Goal: Information Seeking & Learning: Learn about a topic

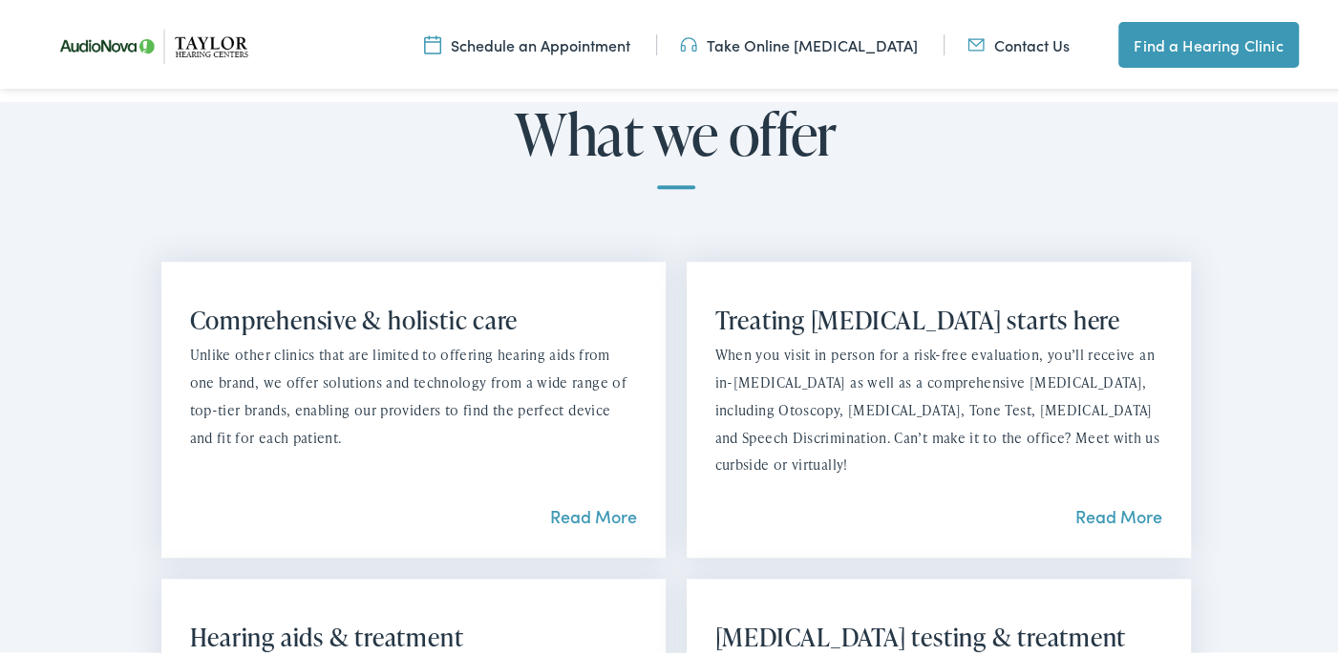
scroll to position [1528, 0]
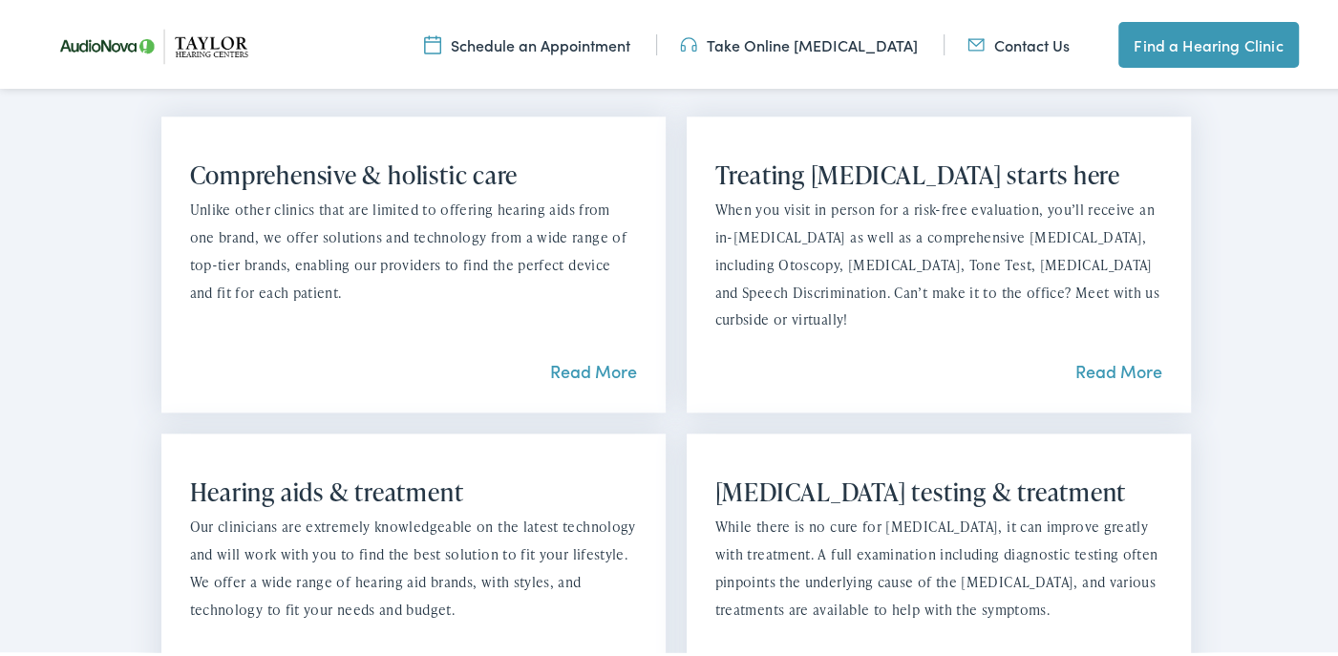
click at [600, 356] on link "Read More" at bounding box center [593, 368] width 87 height 24
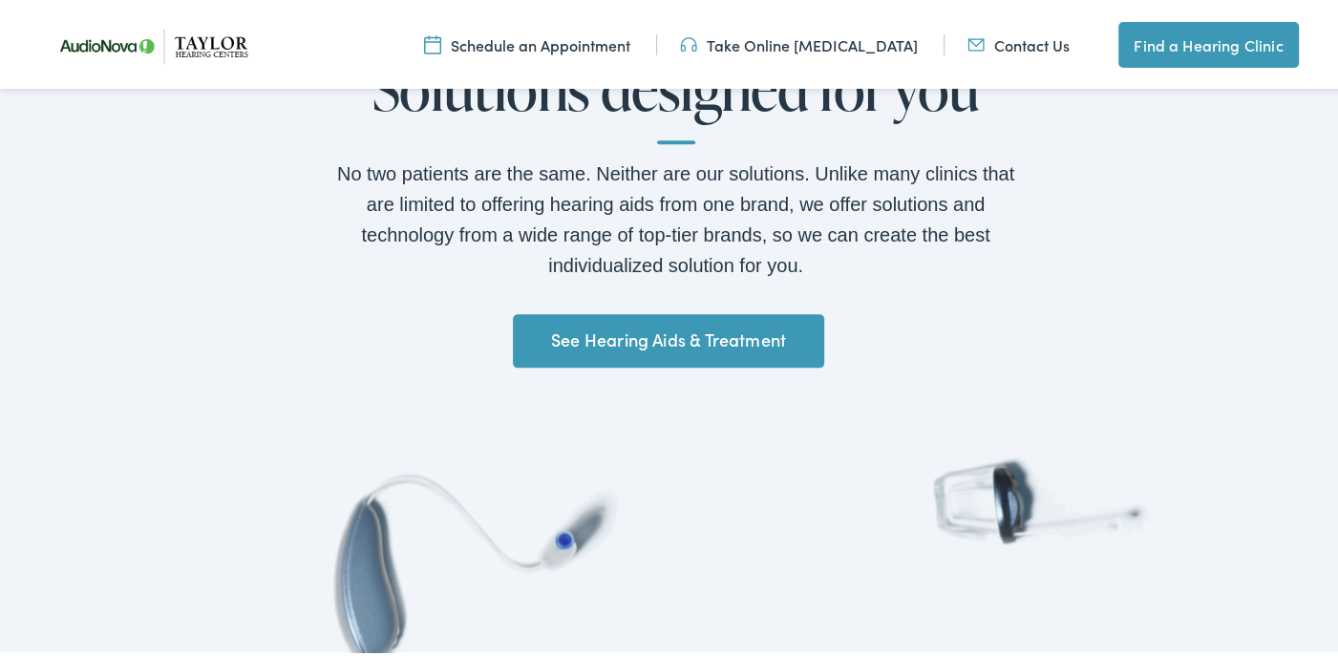
scroll to position [1528, 0]
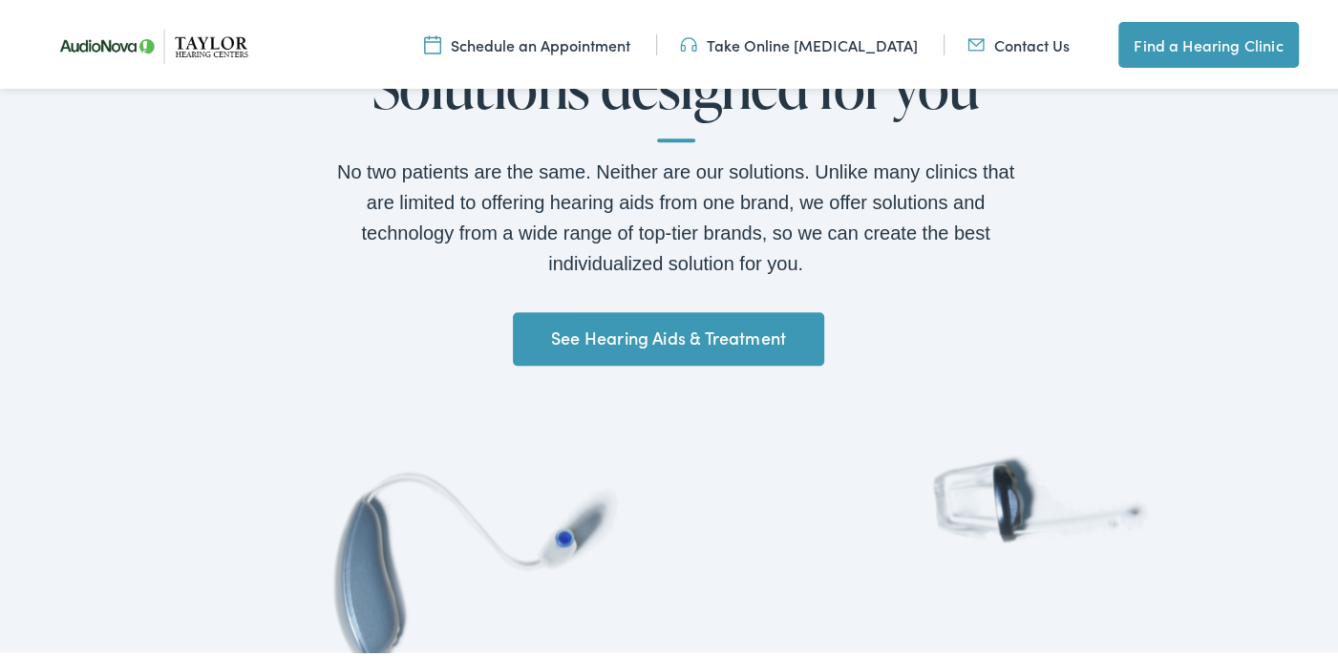
click at [637, 331] on link "See Hearing Aids & Treatment" at bounding box center [668, 335] width 310 height 53
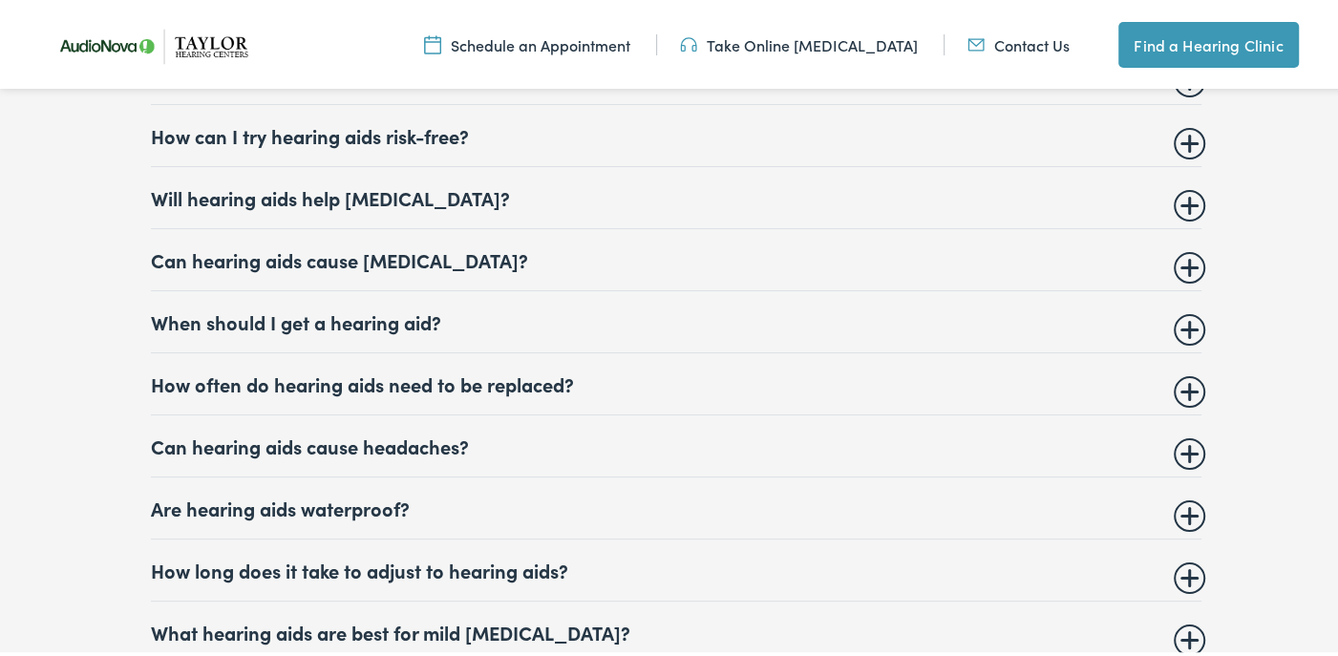
scroll to position [7354, 0]
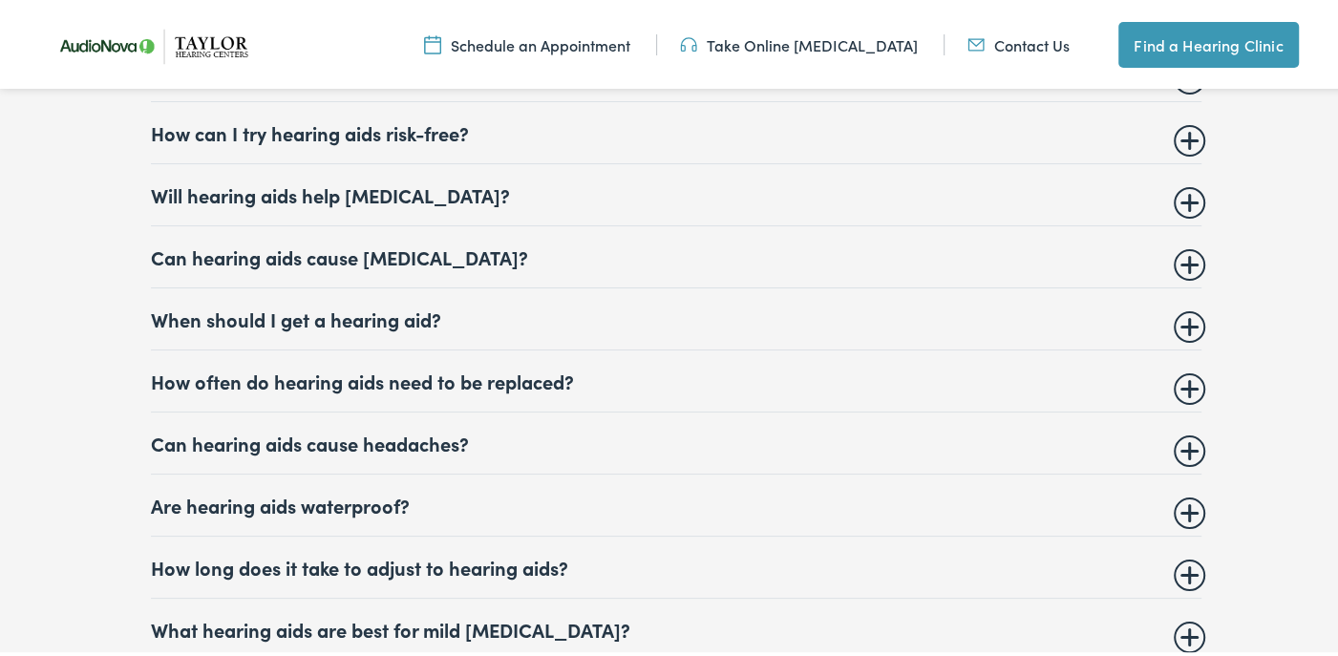
click at [1178, 373] on summary "How often do hearing aids need to be replaced?" at bounding box center [676, 378] width 1051 height 23
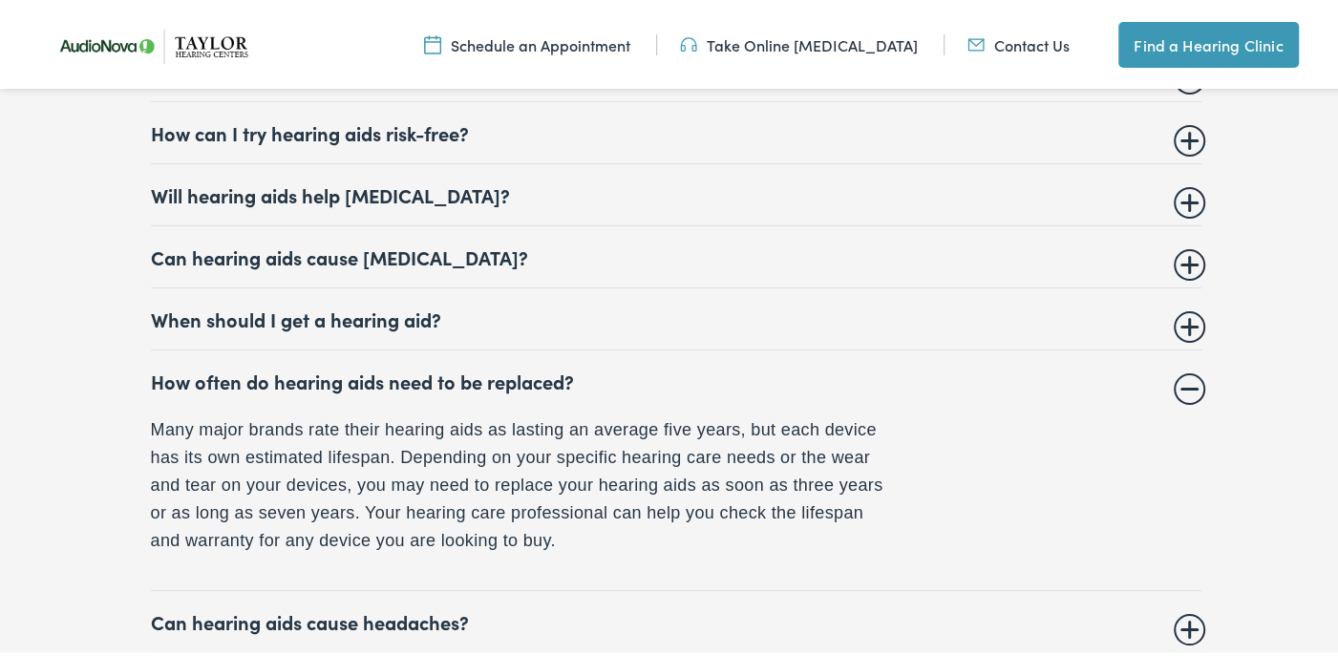
click at [1186, 377] on summary "How often do hearing aids need to be replaced?" at bounding box center [676, 378] width 1051 height 23
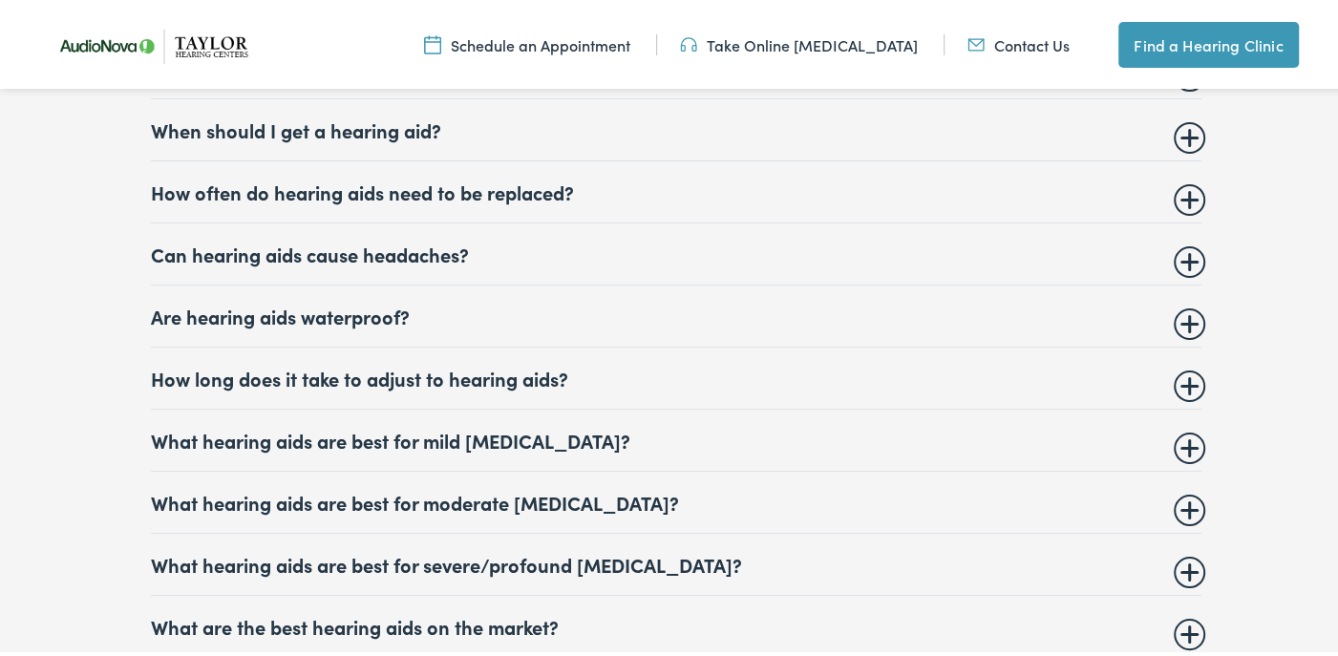
scroll to position [7545, 0]
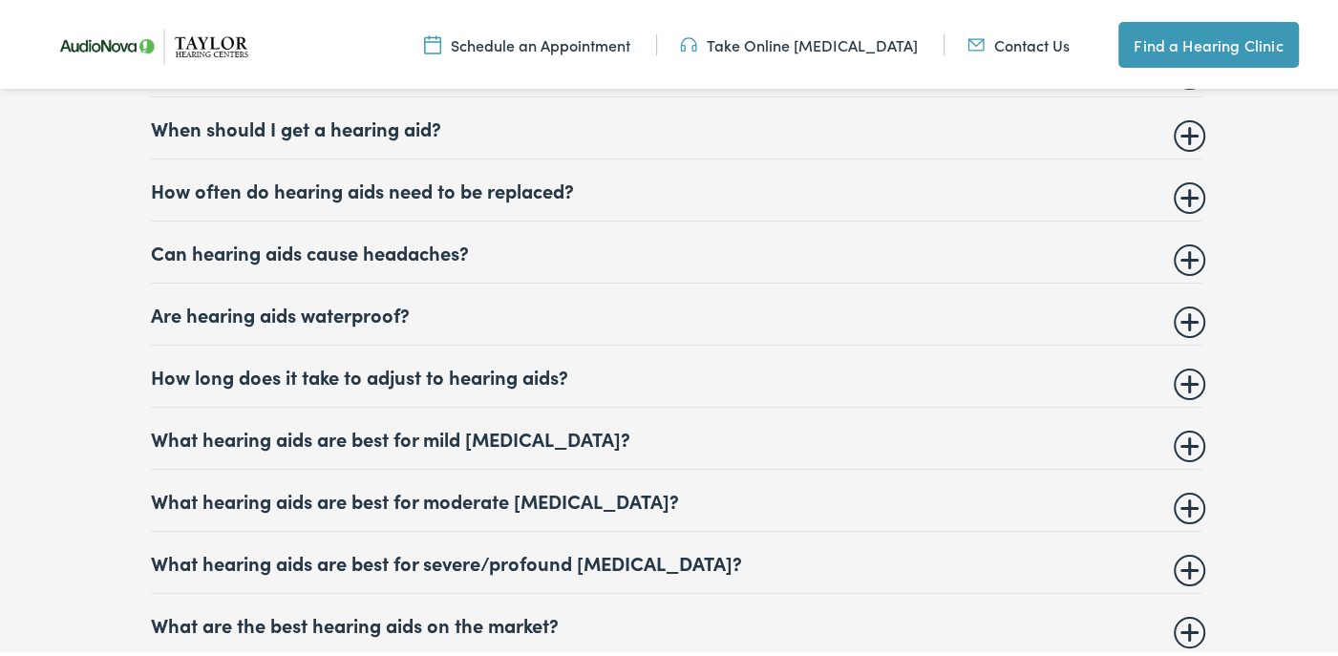
click at [1179, 491] on summary "What hearing aids are best for moderate [MEDICAL_DATA]?" at bounding box center [676, 497] width 1051 height 23
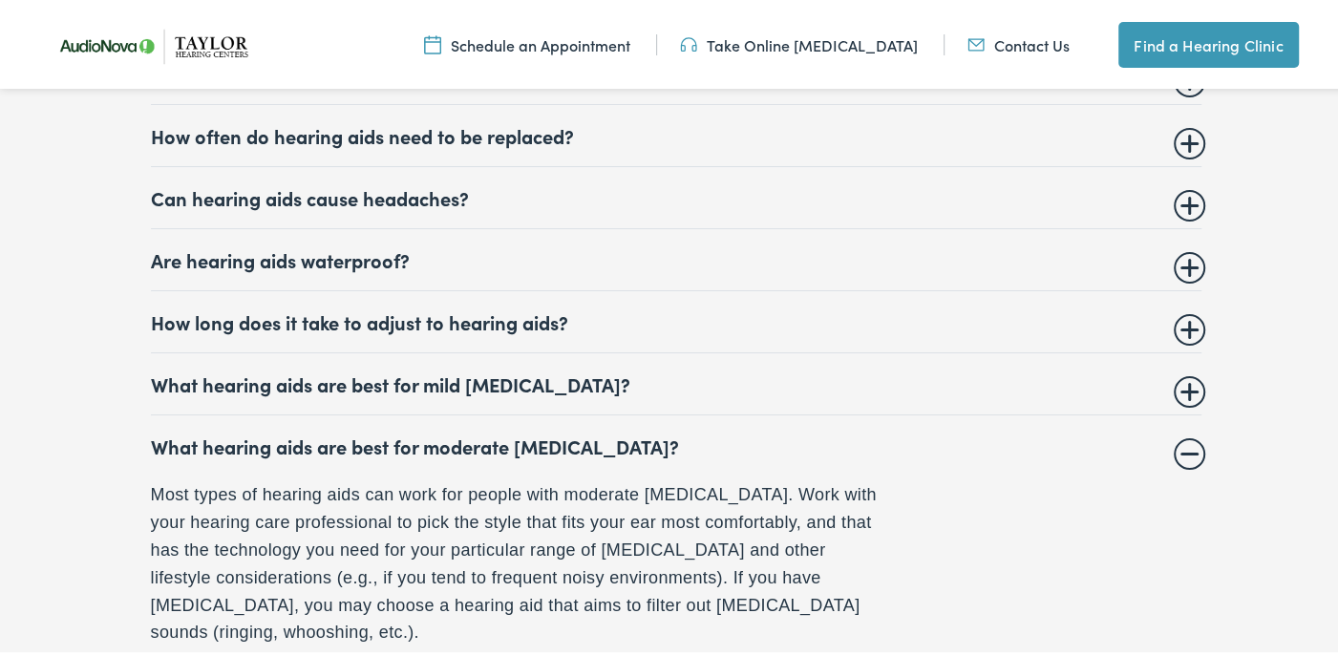
scroll to position [7641, 0]
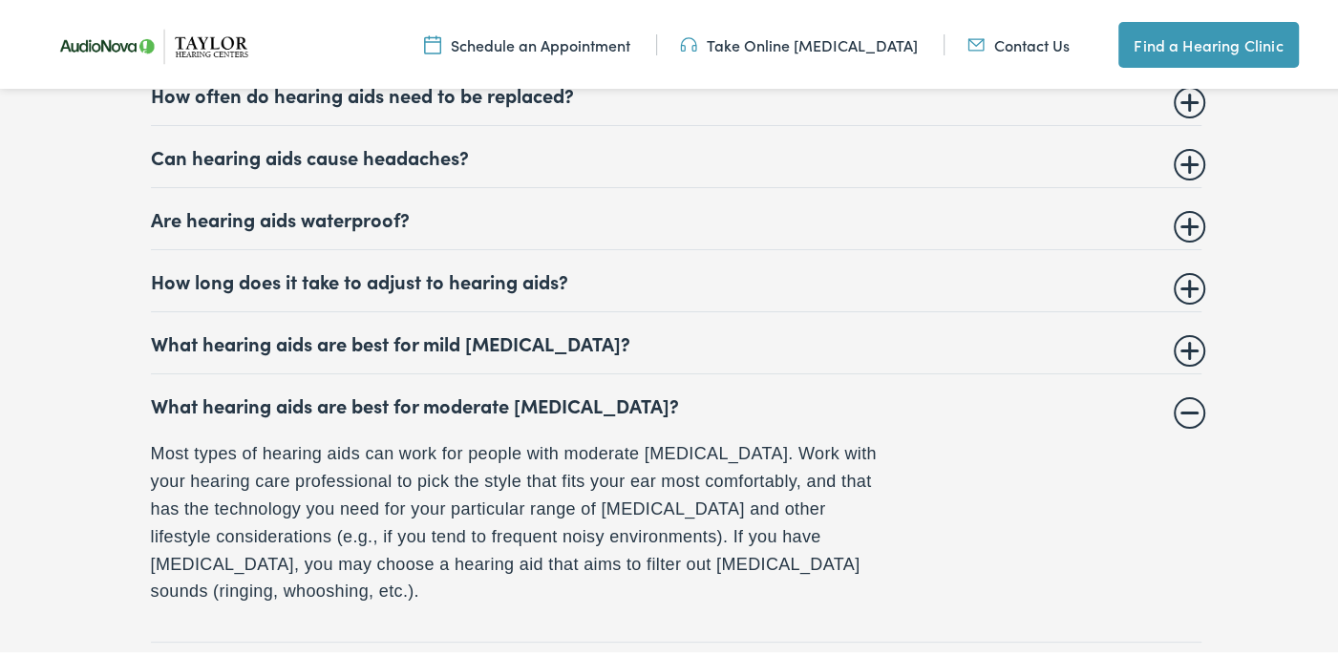
click at [1188, 396] on summary "What hearing aids are best for moderate [MEDICAL_DATA]?" at bounding box center [676, 402] width 1051 height 23
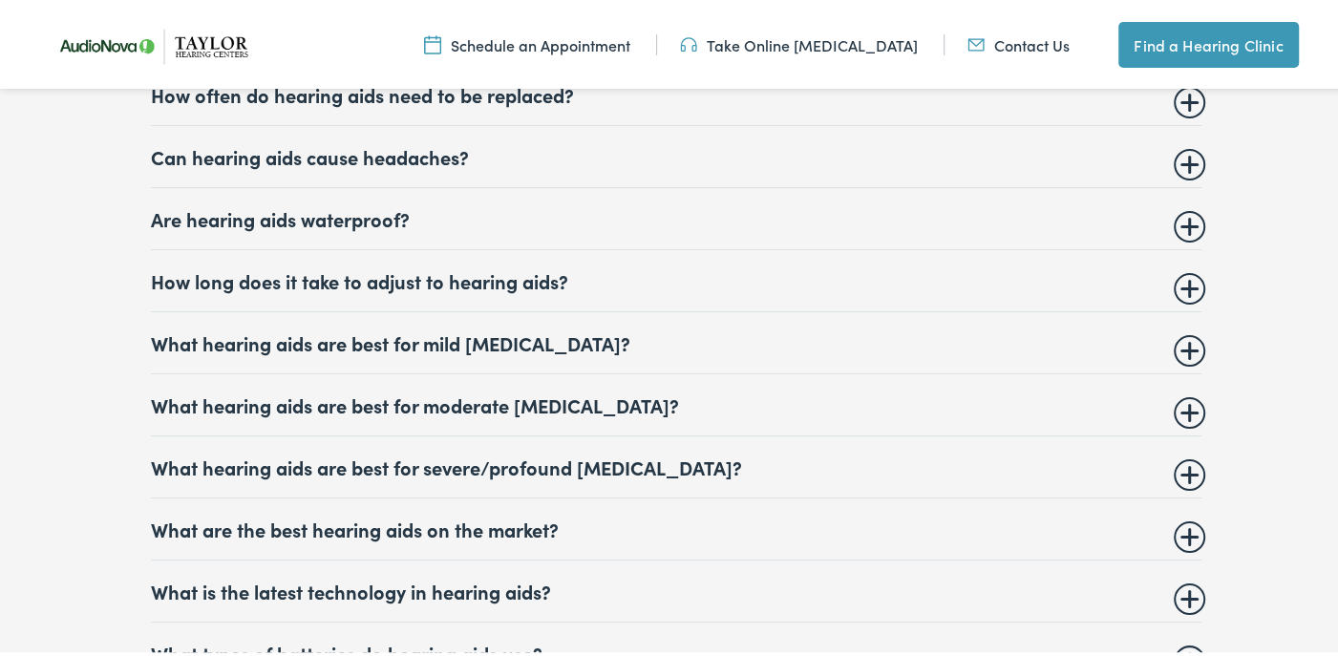
click at [1182, 517] on summary "What are the best hearing aids on the market?" at bounding box center [676, 526] width 1051 height 23
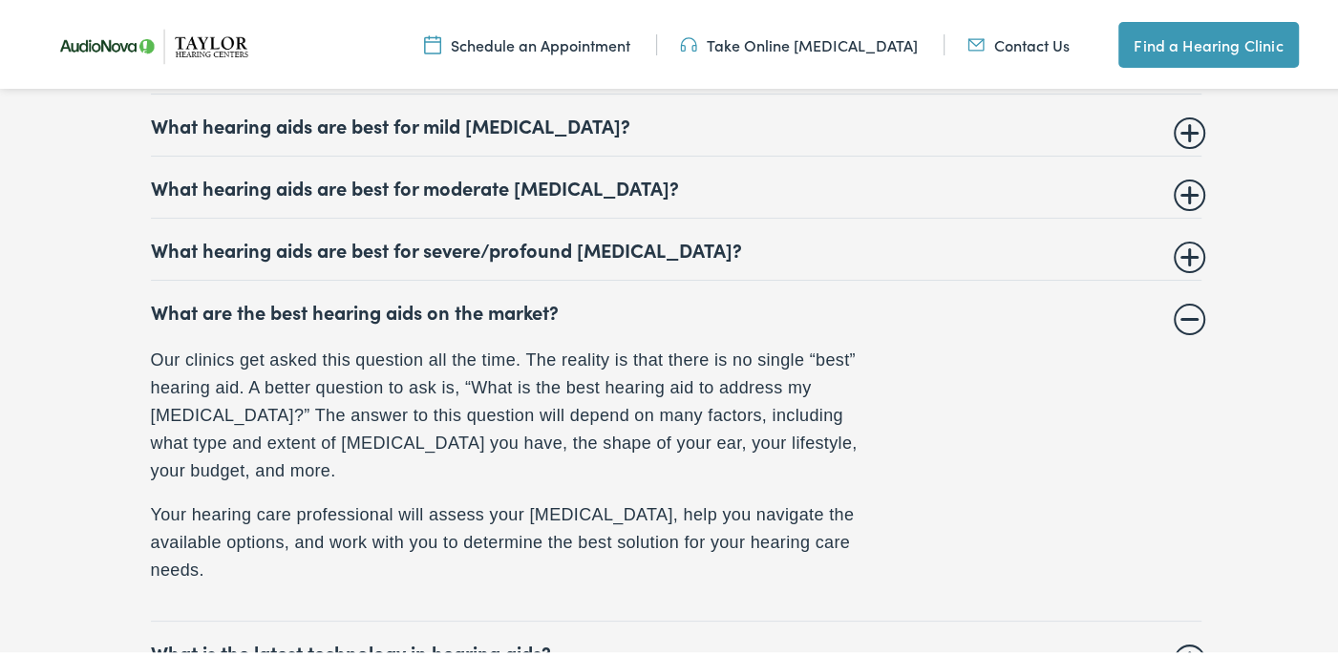
scroll to position [7928, 0]
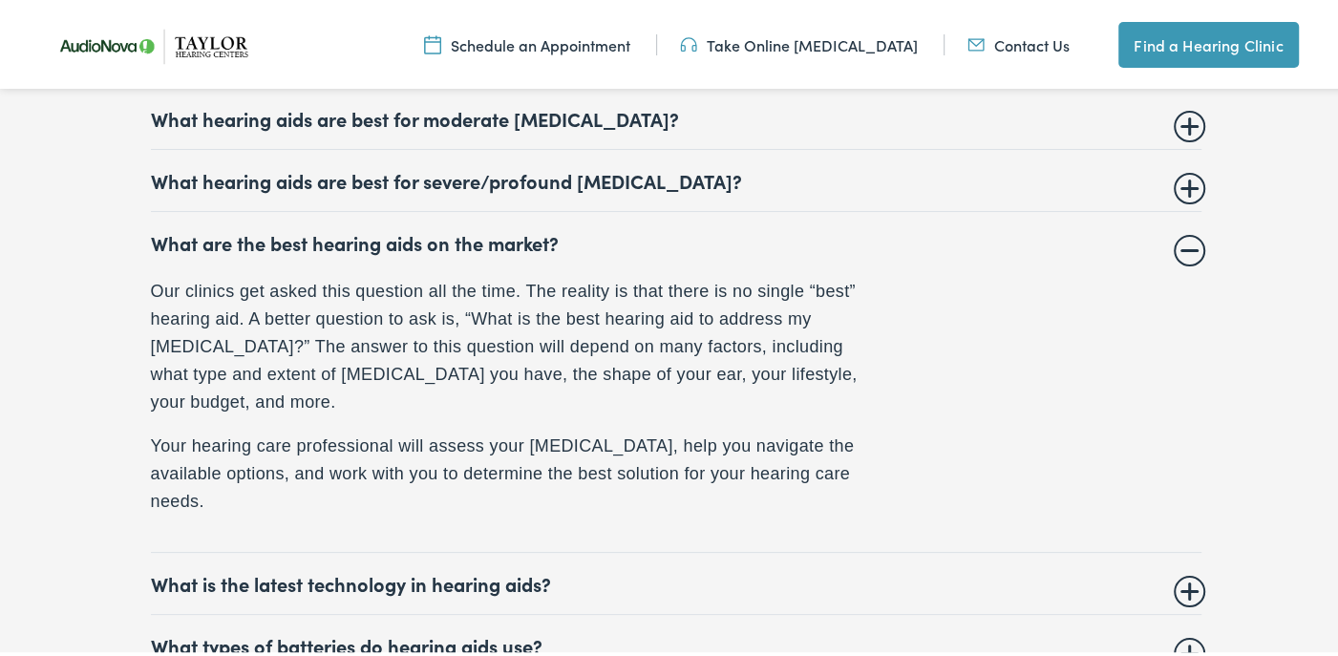
click at [1180, 232] on summary "What are the best hearing aids on the market?" at bounding box center [676, 239] width 1051 height 23
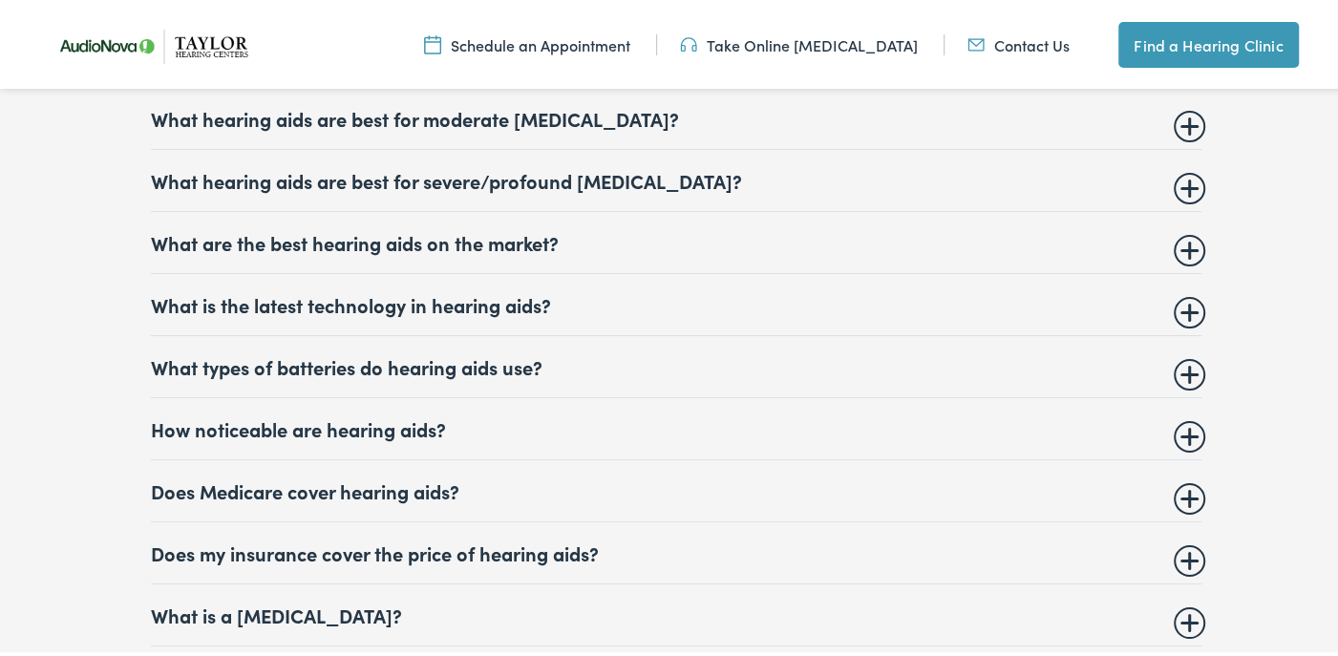
click at [1183, 478] on summary "Does Medicare cover hearing aids?" at bounding box center [676, 488] width 1051 height 23
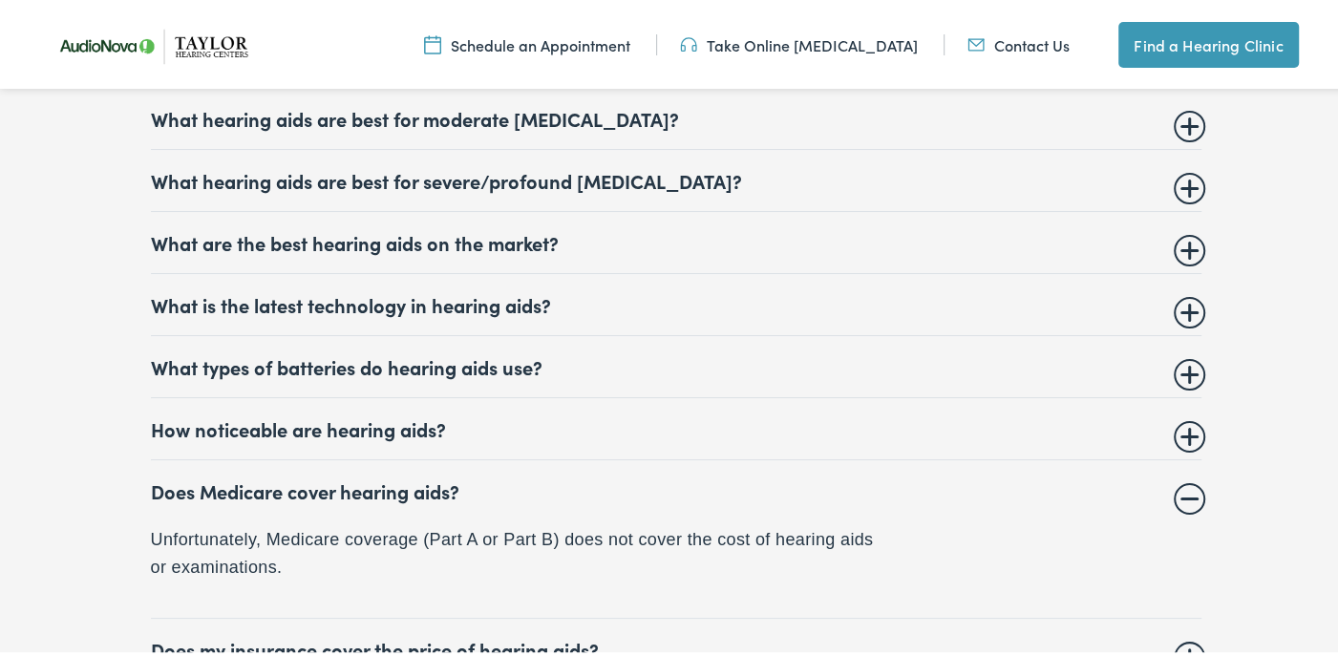
click at [1181, 478] on summary "Does Medicare cover hearing aids?" at bounding box center [676, 488] width 1051 height 23
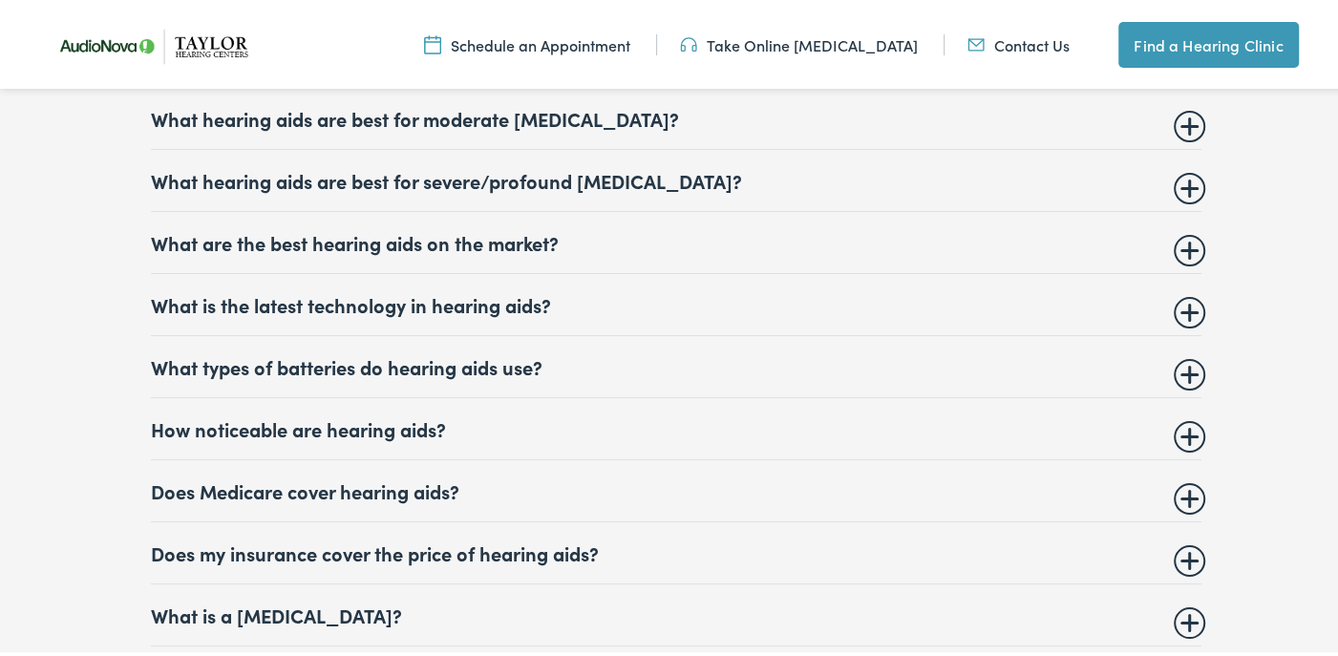
click at [1181, 541] on summary "Does my insurance cover the price of hearing aids?" at bounding box center [676, 550] width 1051 height 23
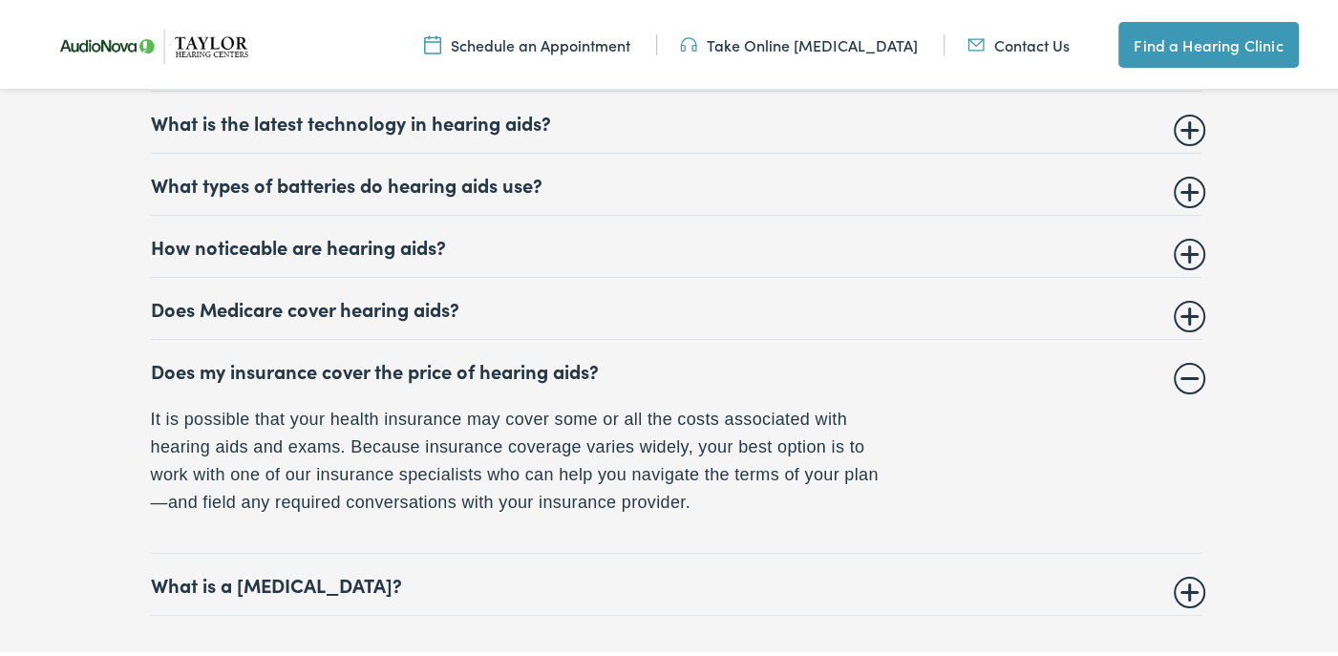
scroll to position [8119, 0]
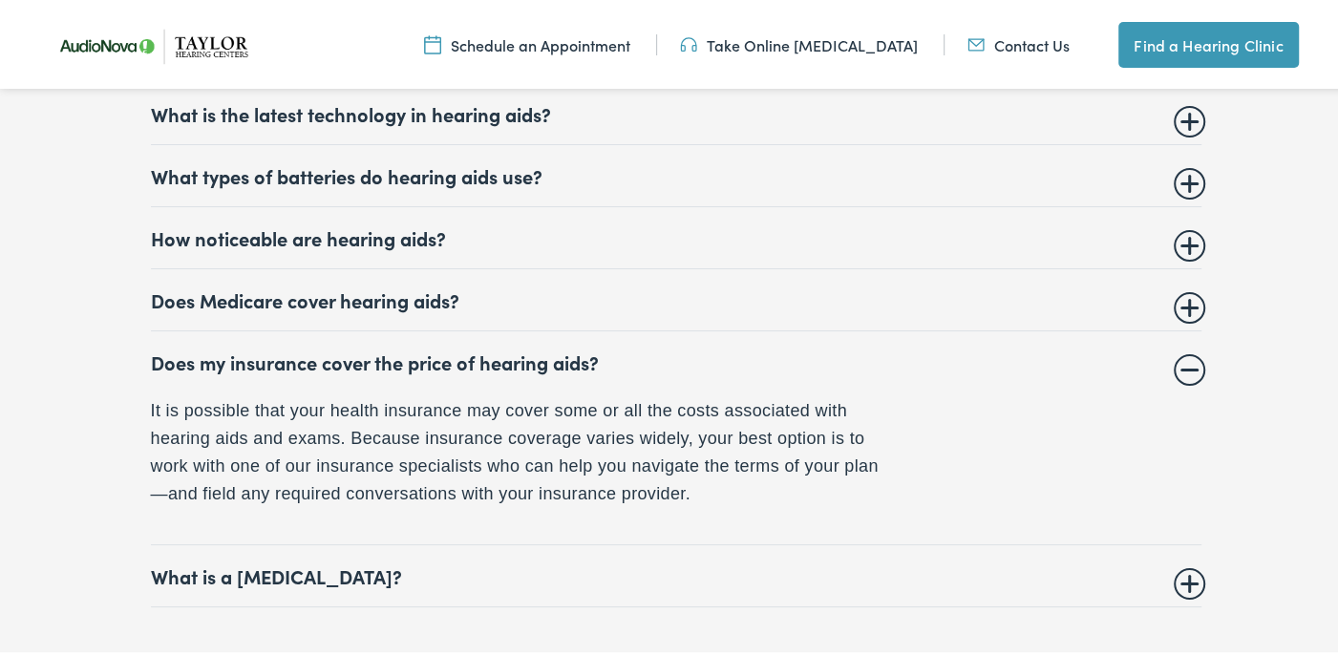
click at [1181, 354] on summary "Does my insurance cover the price of hearing aids?" at bounding box center [676, 359] width 1051 height 23
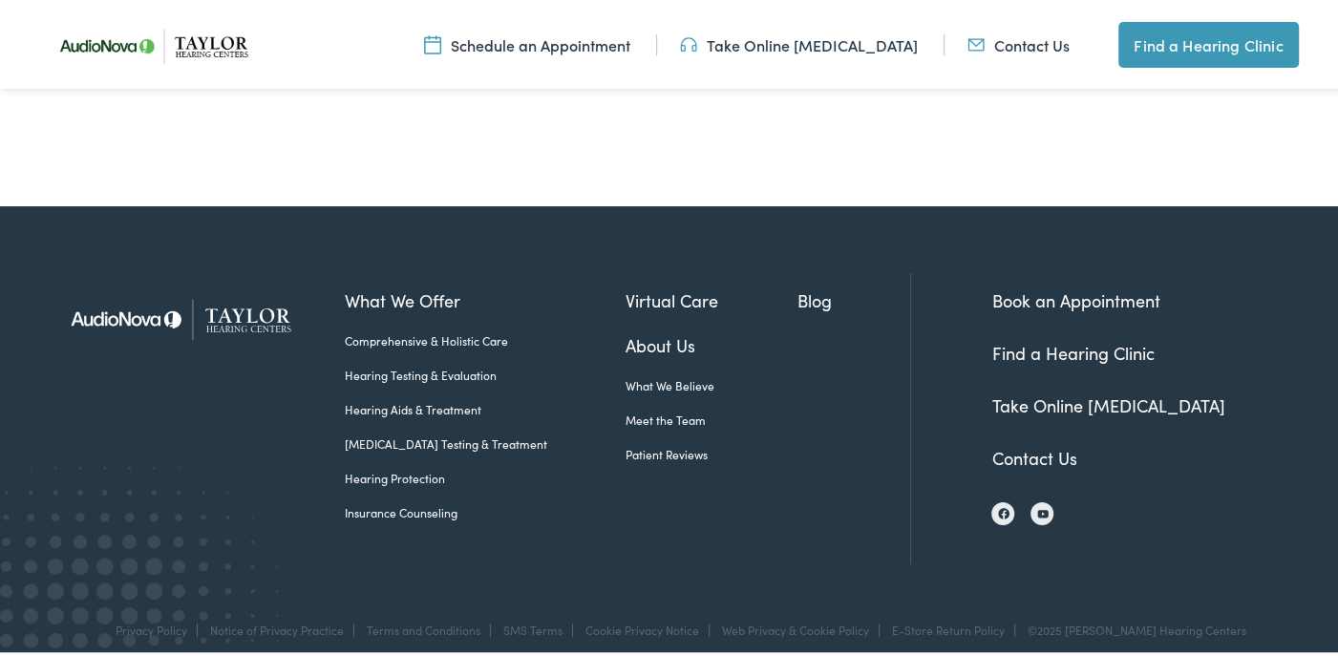
scroll to position [8839, 0]
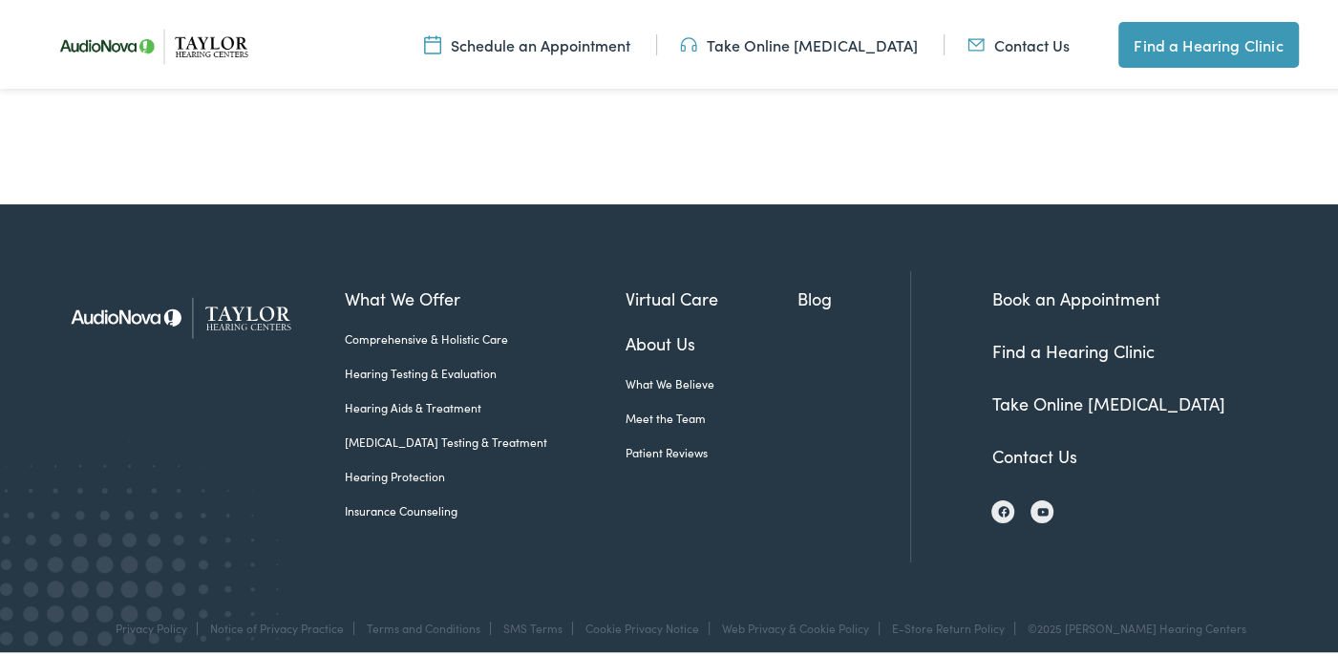
click at [659, 407] on link "Meet the Team" at bounding box center [712, 415] width 172 height 17
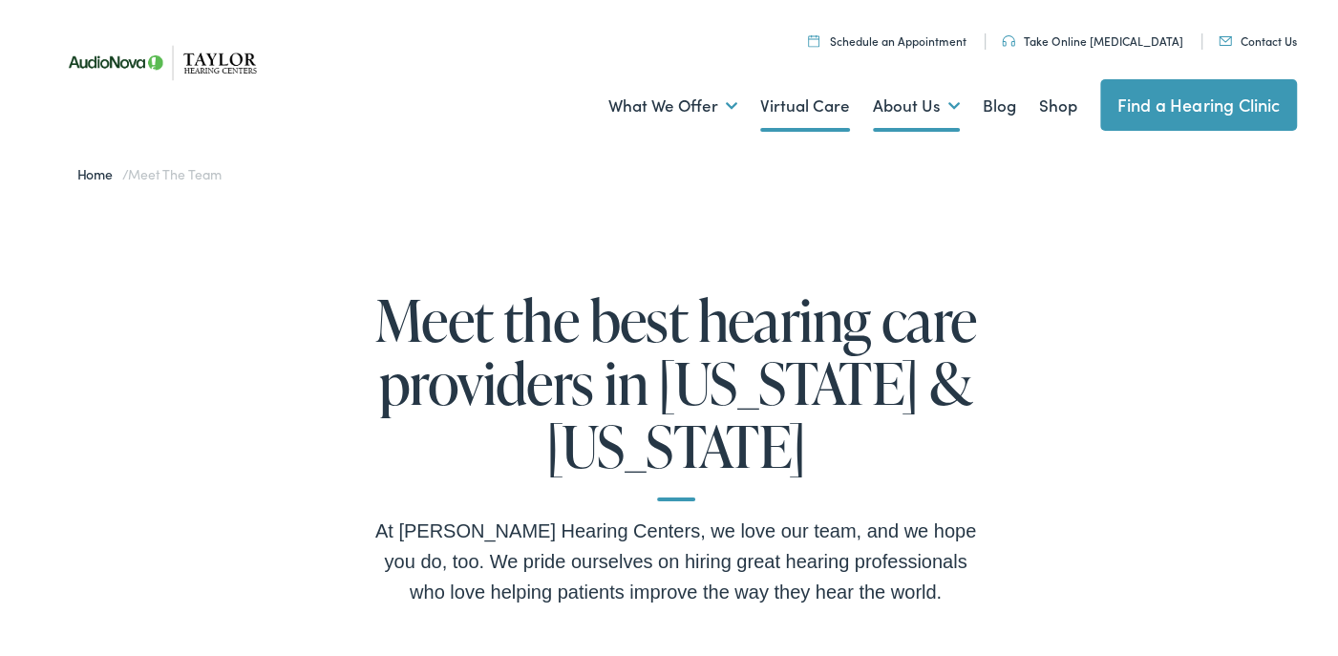
click at [762, 102] on link "Virtual Care" at bounding box center [805, 103] width 90 height 71
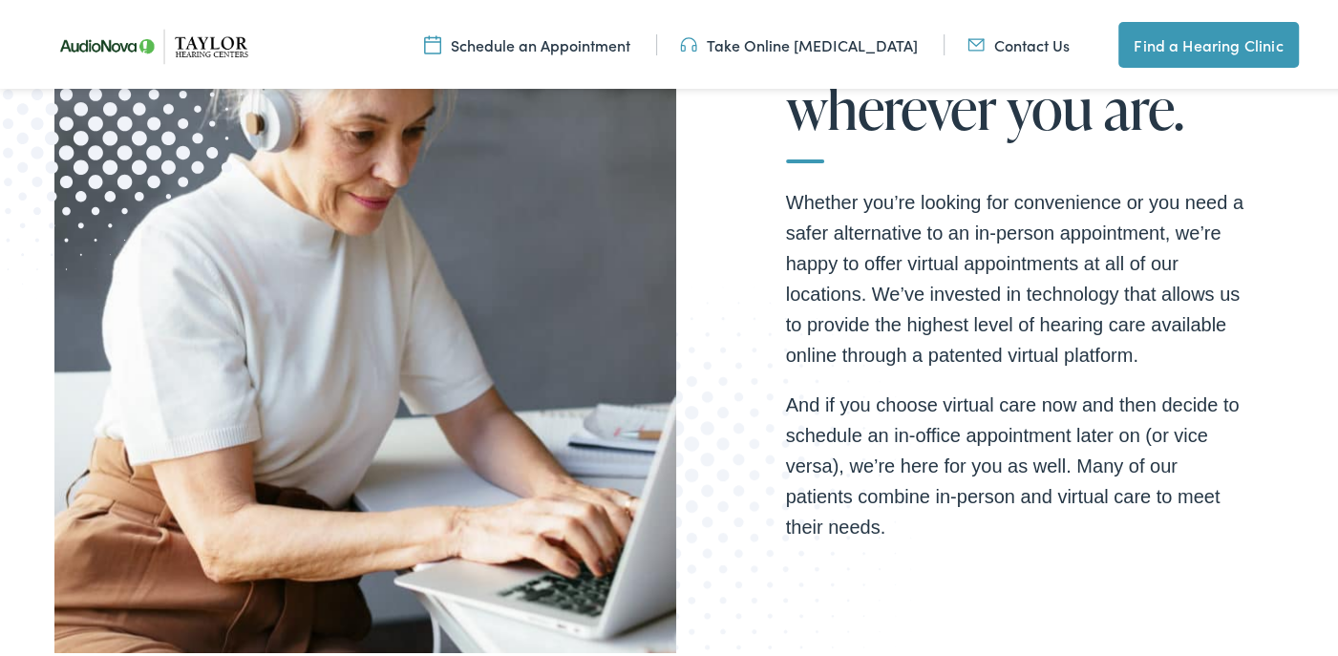
scroll to position [573, 0]
